Goal: Navigation & Orientation: Find specific page/section

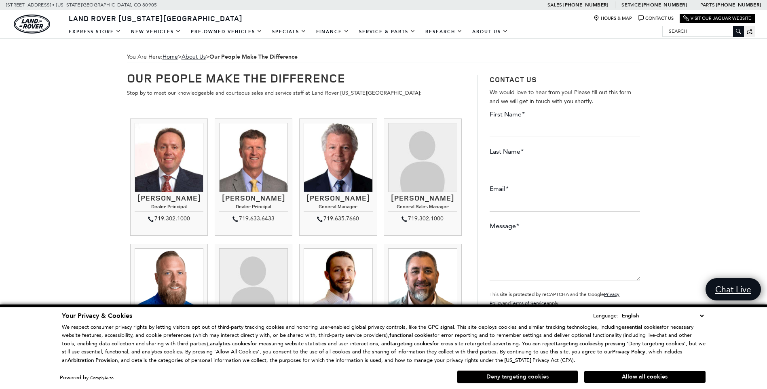
click at [561, 377] on button "Deny targeting cookies" at bounding box center [517, 376] width 121 height 13
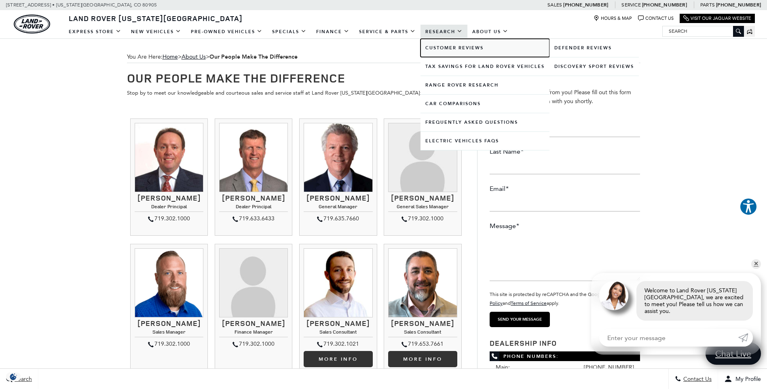
click at [451, 52] on link "Customer Reviews" at bounding box center [484, 48] width 129 height 18
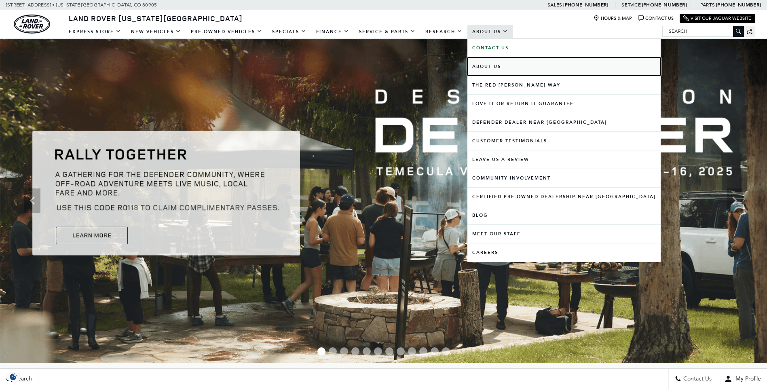
click at [491, 67] on link "About Us" at bounding box center [563, 66] width 193 height 18
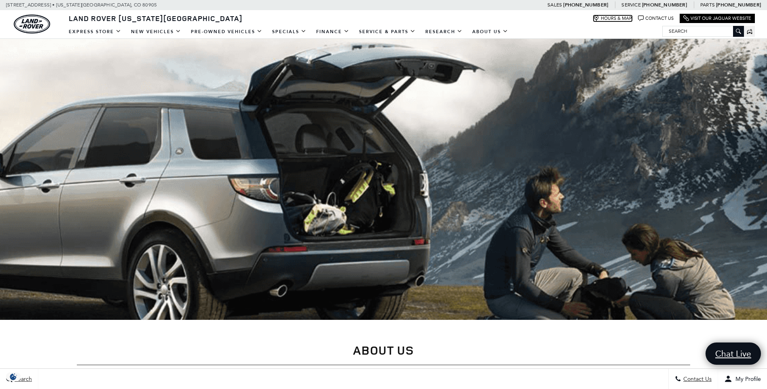
click at [622, 18] on link "Hours & Map" at bounding box center [612, 18] width 38 height 6
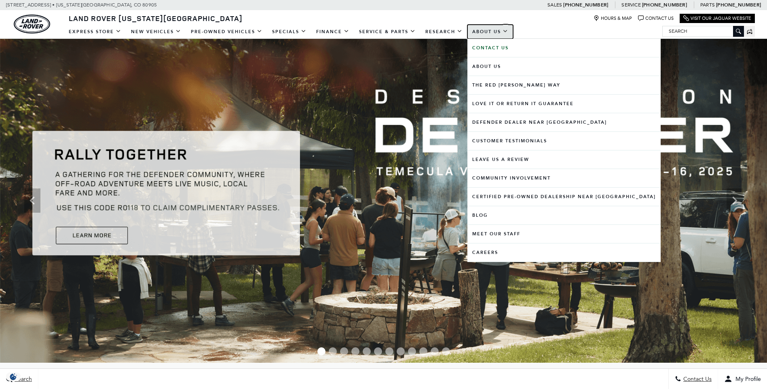
click at [378, 31] on link "About Us" at bounding box center [490, 32] width 46 height 14
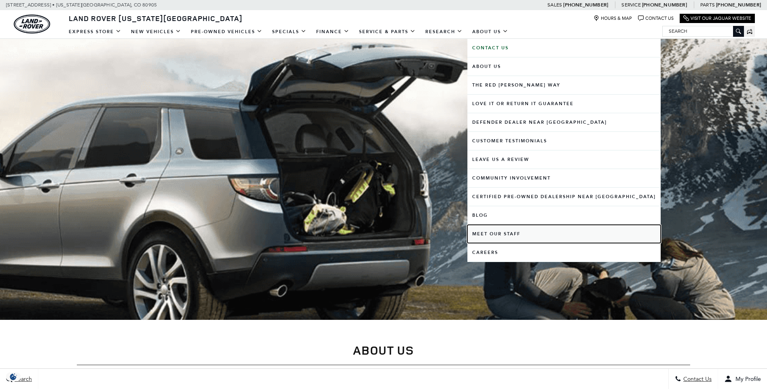
click at [487, 235] on link "Meet Our Staff" at bounding box center [563, 234] width 193 height 18
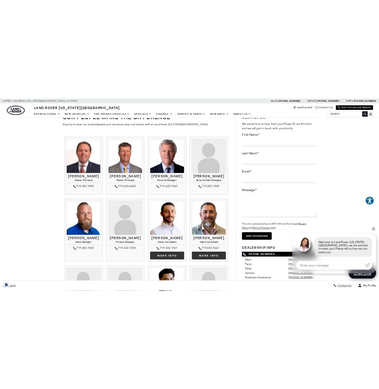
scroll to position [40, 0]
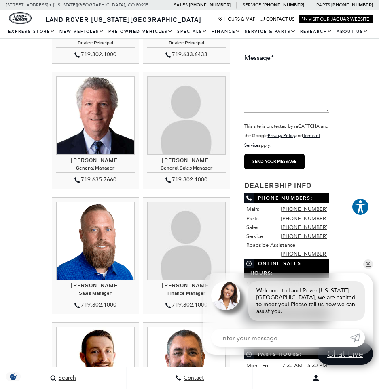
scroll to position [242, 0]
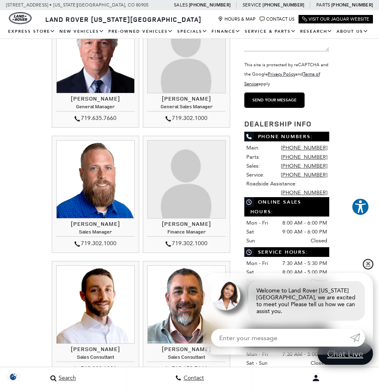
click at [369, 269] on link "✕" at bounding box center [368, 264] width 10 height 10
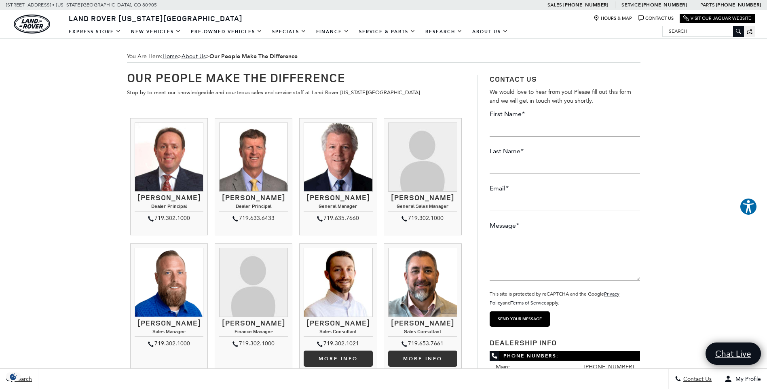
scroll to position [0, 0]
